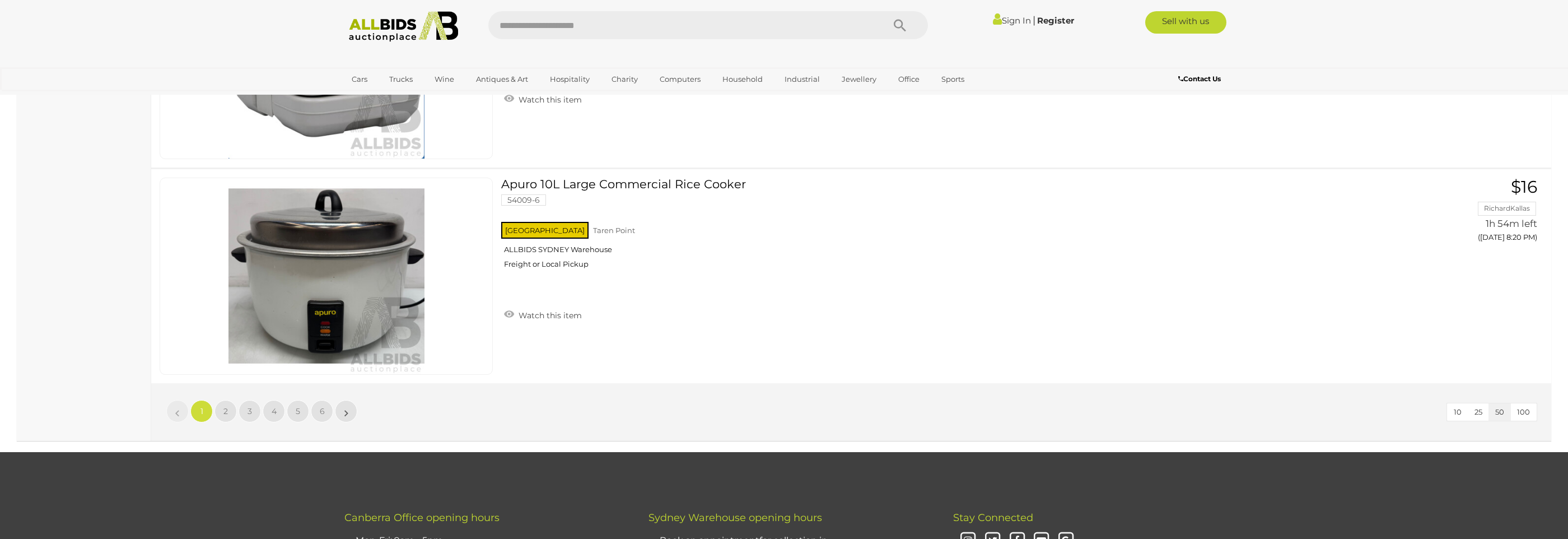
scroll to position [10573, 0]
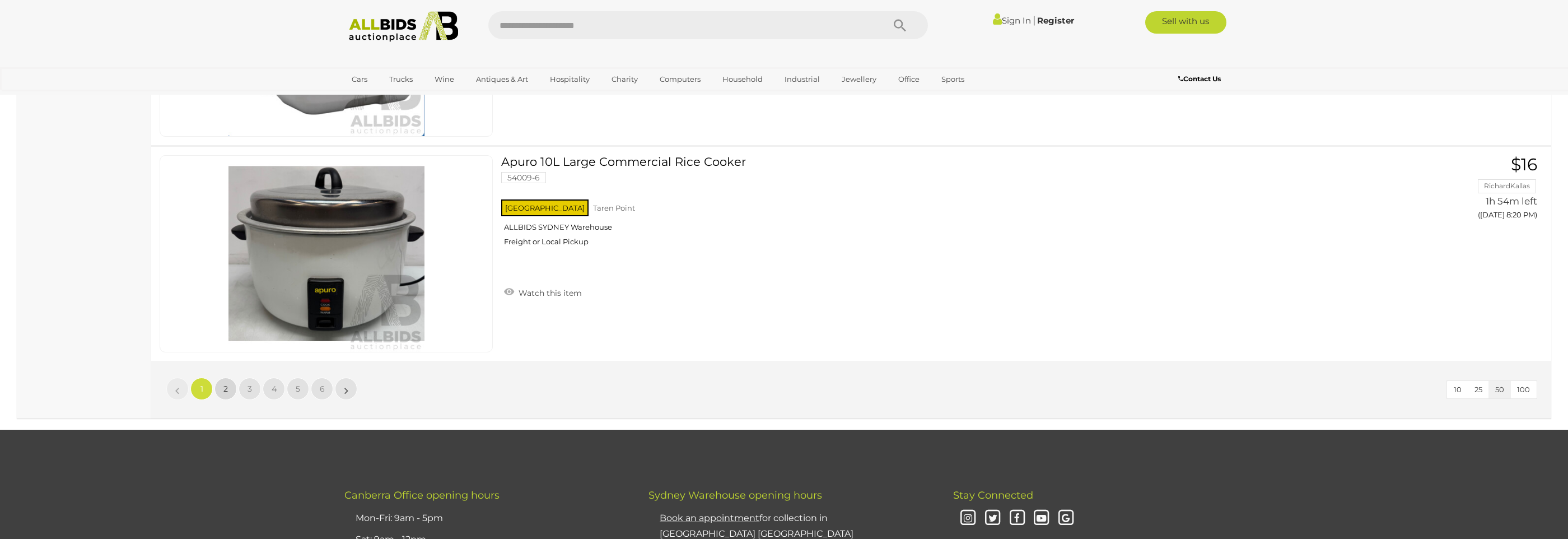
click at [225, 396] on link "2" at bounding box center [226, 389] width 22 height 22
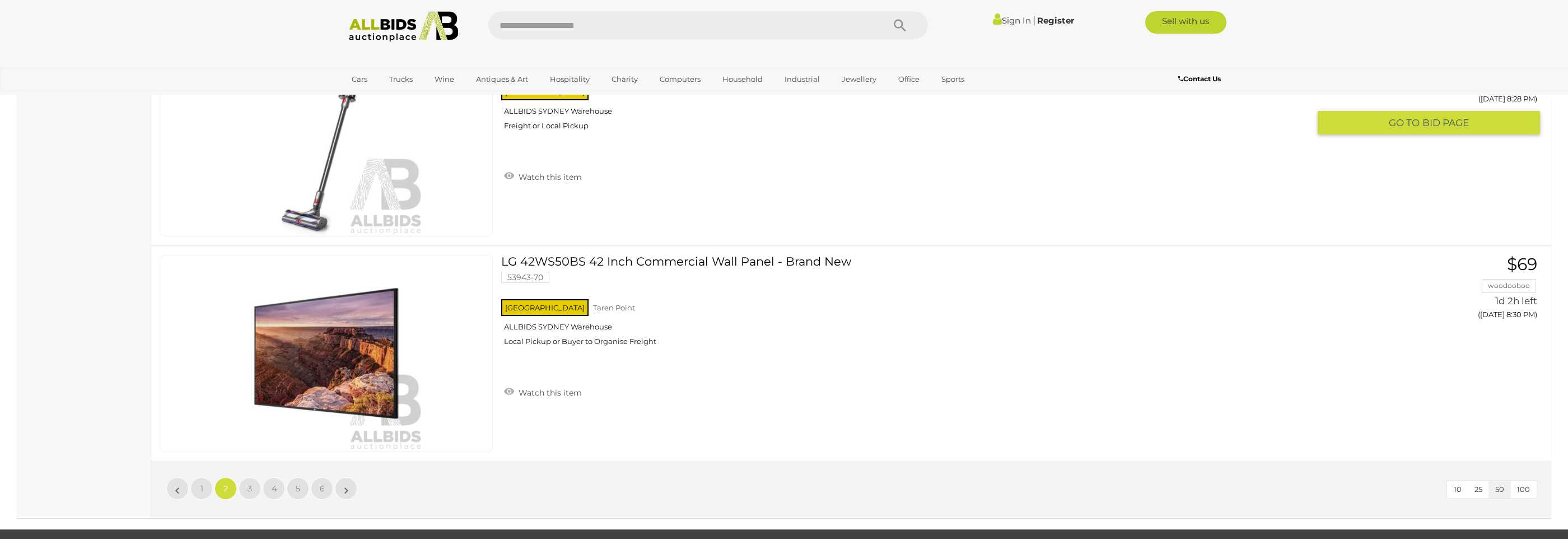
scroll to position [10495, 0]
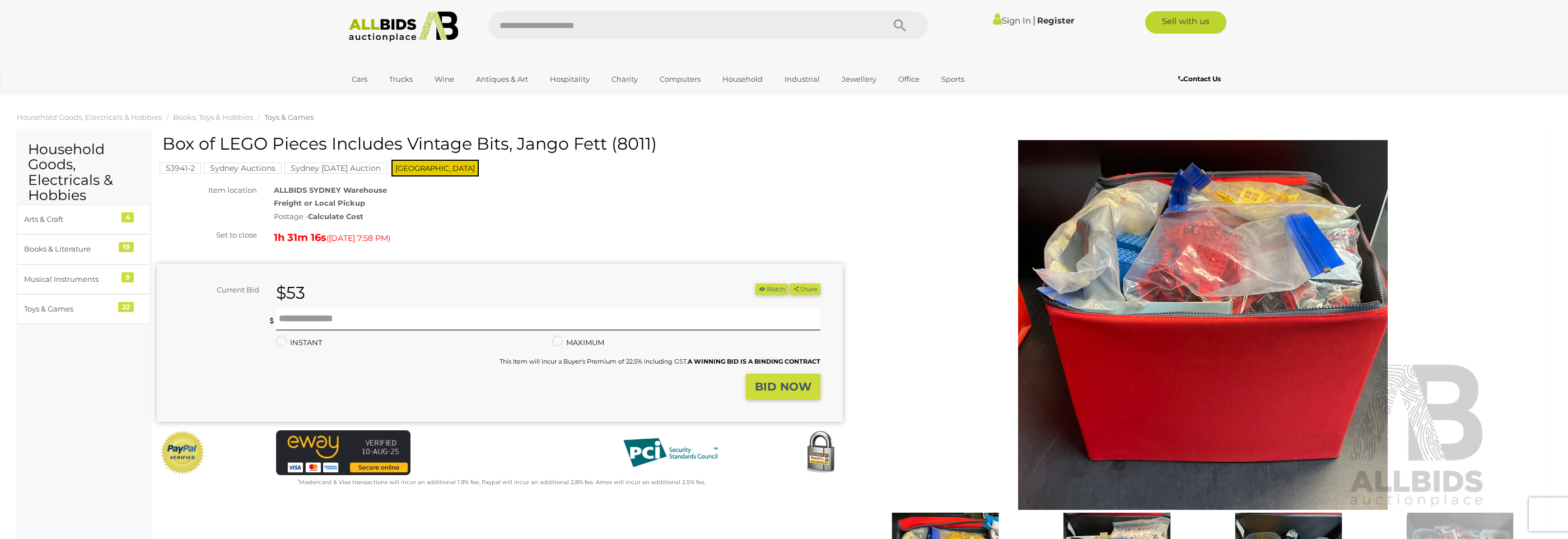
scroll to position [228, 0]
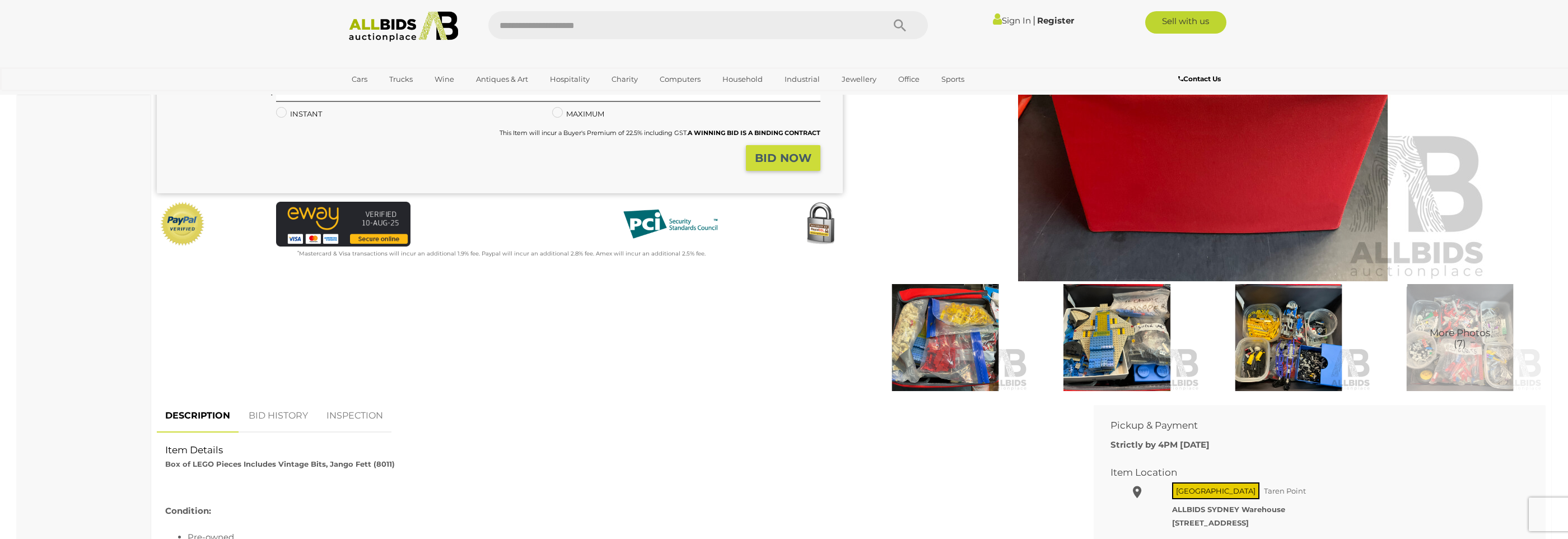
click at [1262, 328] on img at bounding box center [1288, 337] width 166 height 107
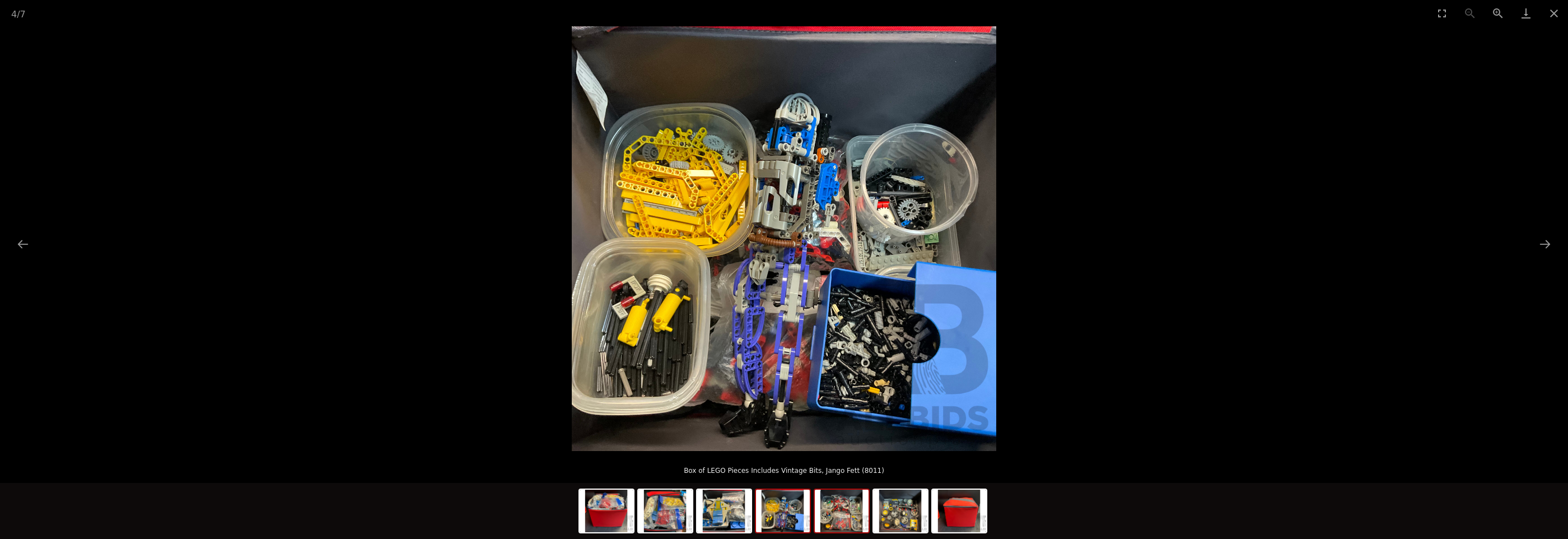
click at [846, 511] on img at bounding box center [841, 511] width 54 height 43
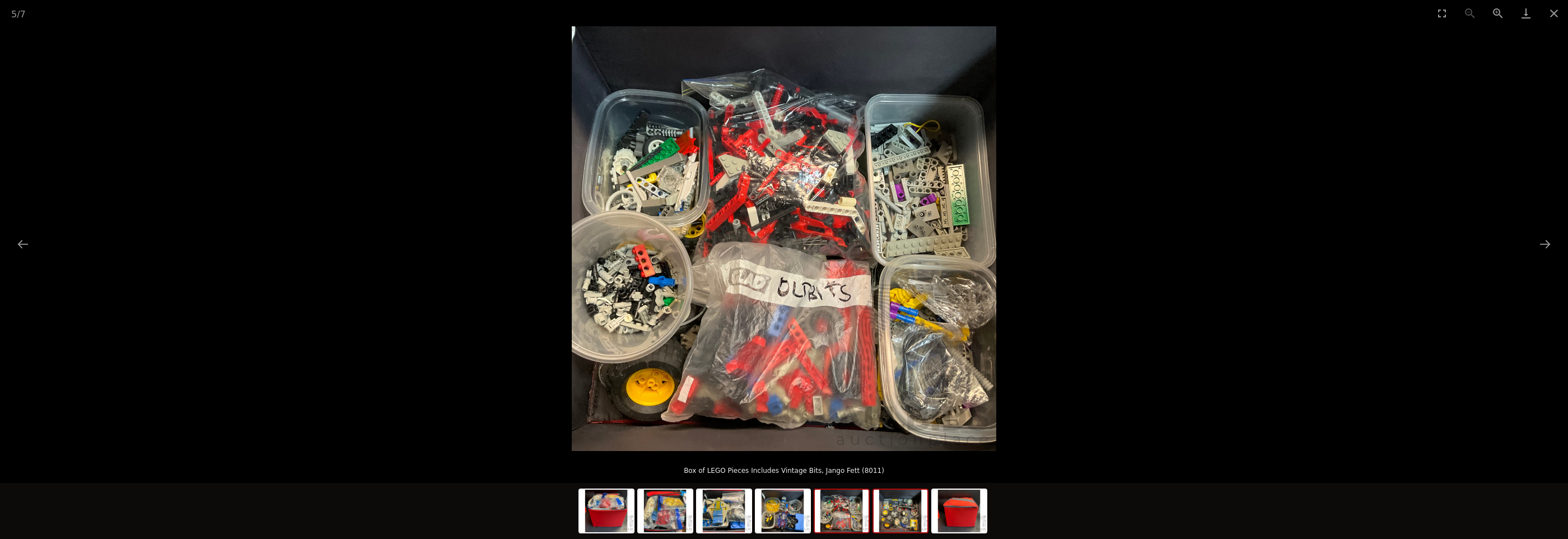
click at [906, 515] on img at bounding box center [900, 511] width 54 height 43
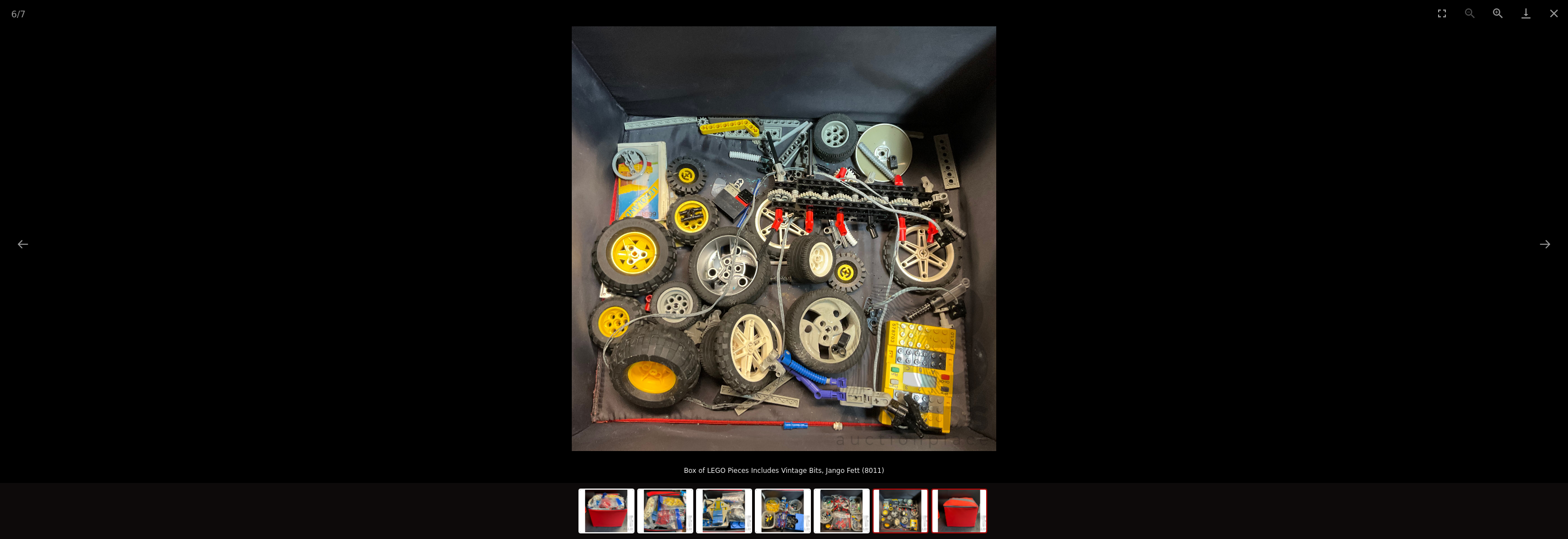
click at [952, 526] on img at bounding box center [959, 511] width 54 height 43
